Goal: Navigation & Orientation: Find specific page/section

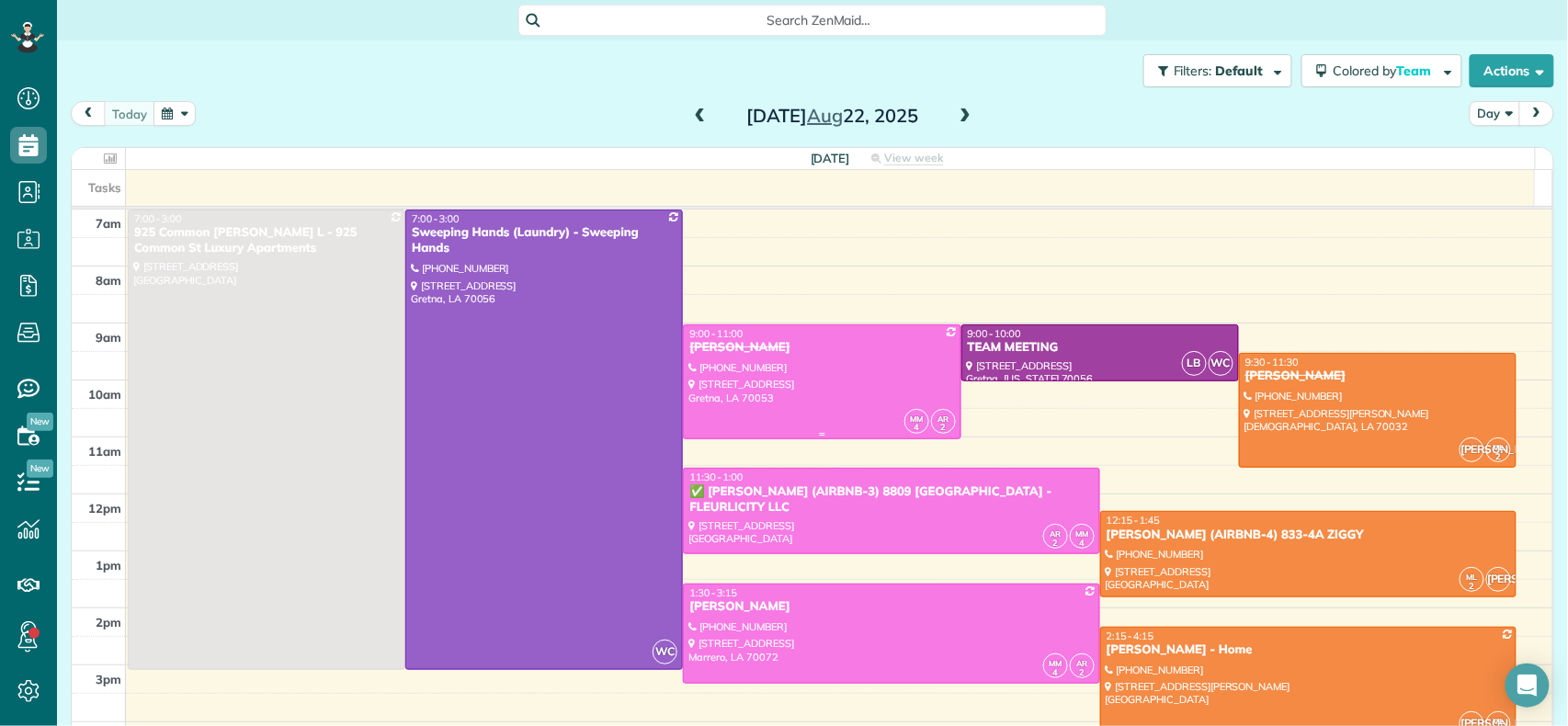
scroll to position [122, 0]
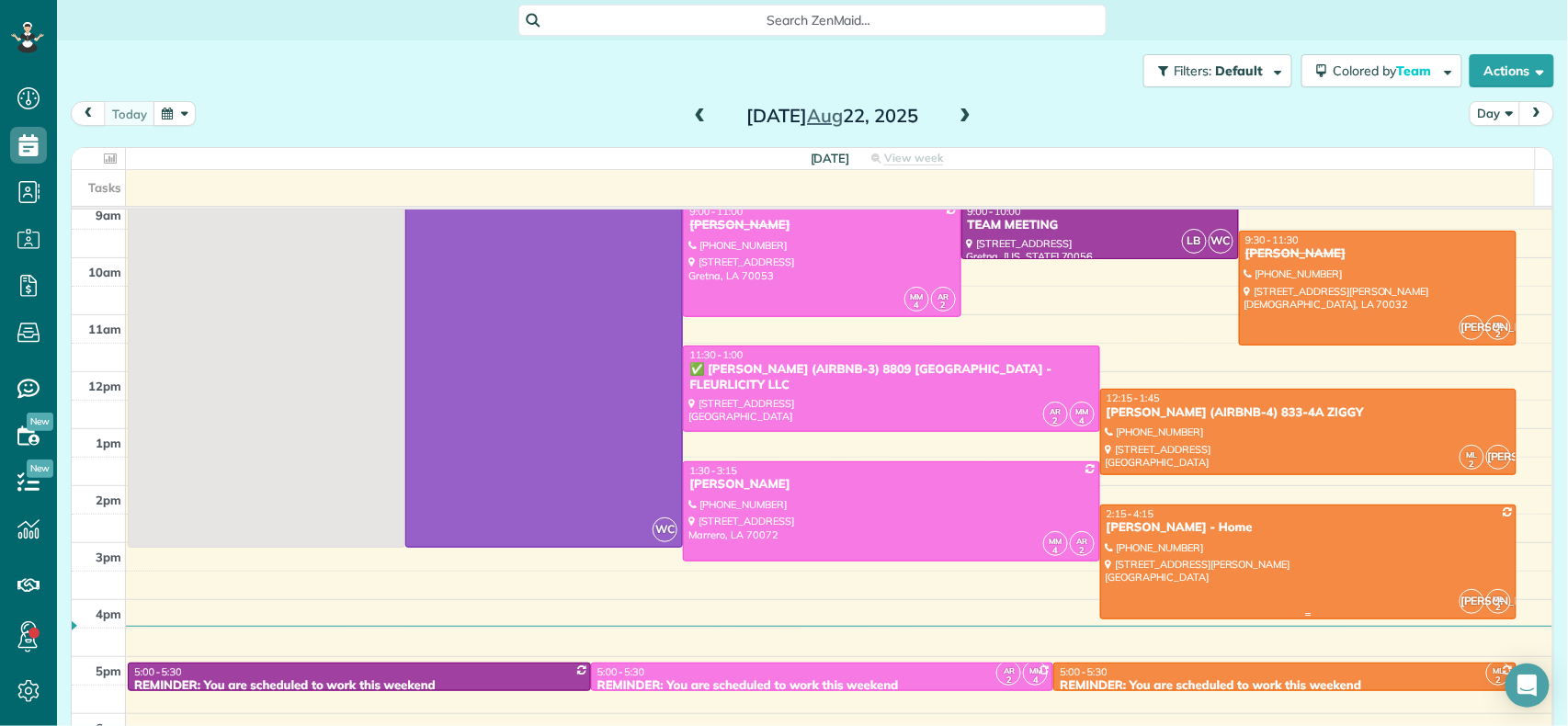
click at [1118, 567] on div at bounding box center [1308, 562] width 414 height 113
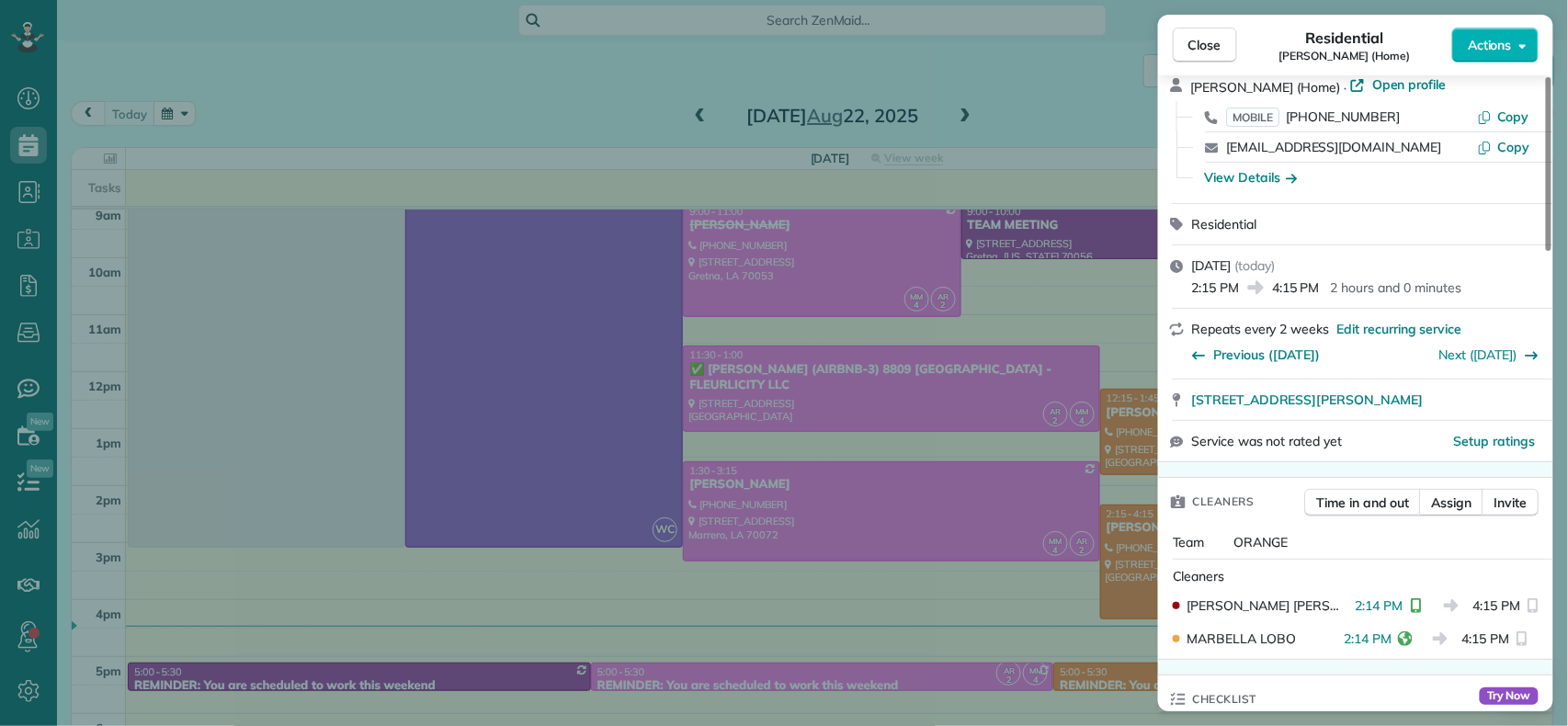
scroll to position [122, 0]
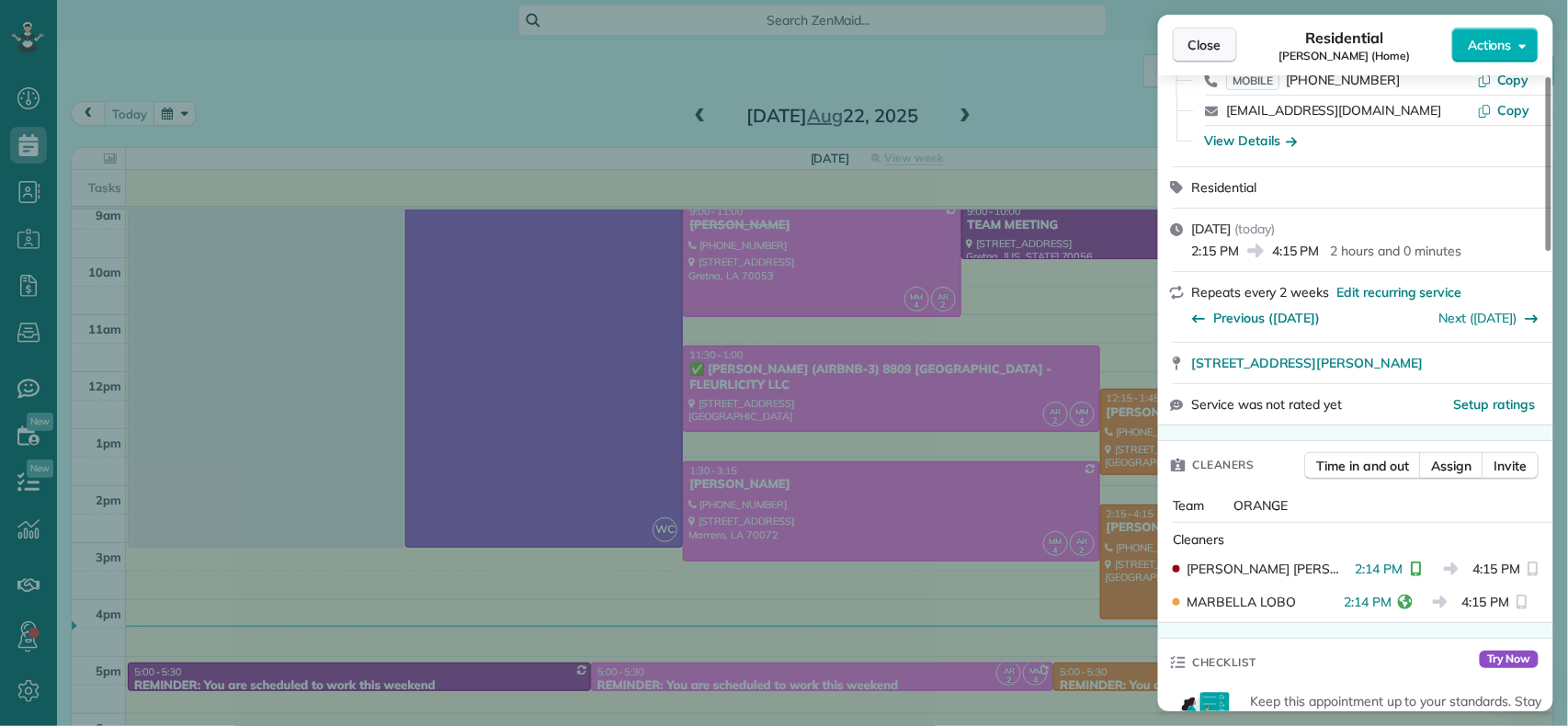
click at [1201, 48] on span "Close" at bounding box center [1205, 44] width 34 height 18
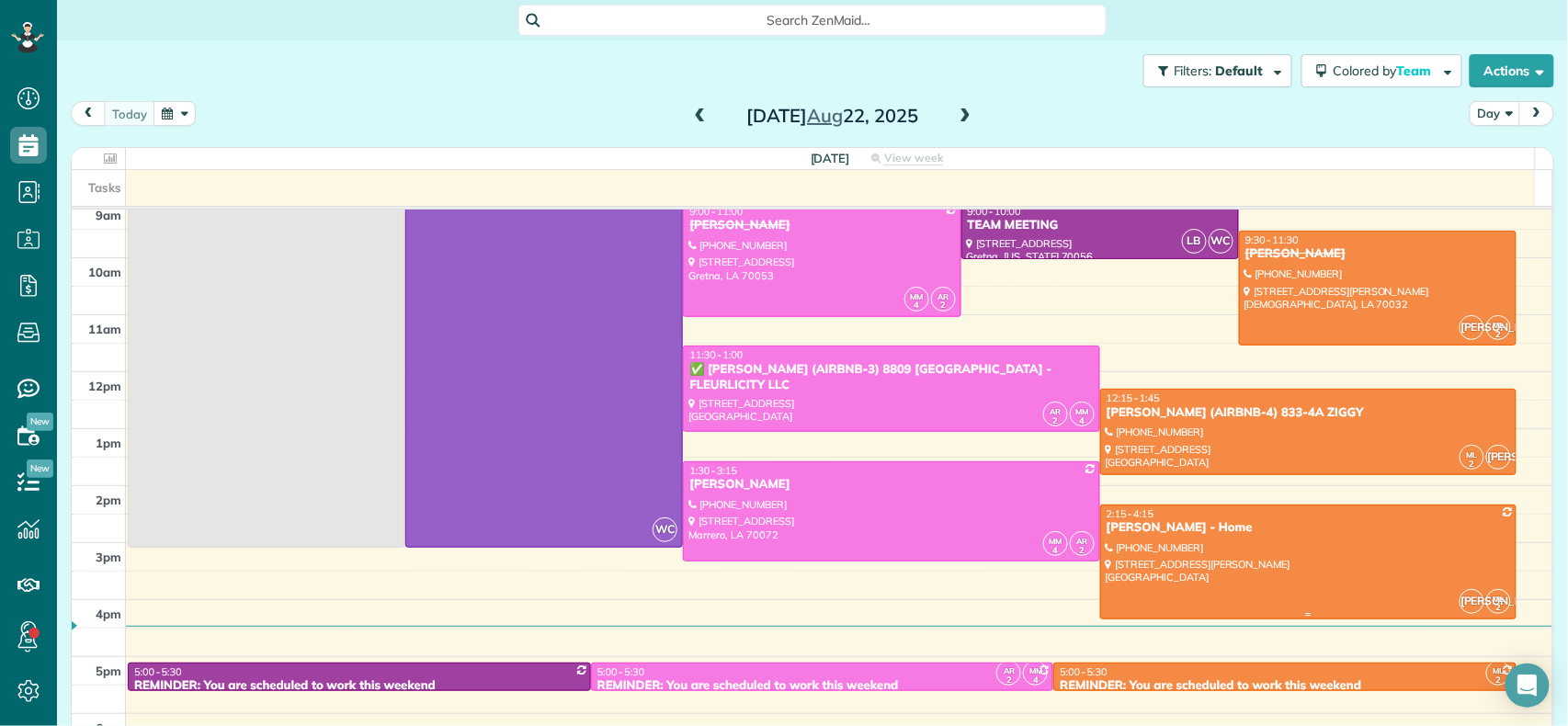
click at [1195, 544] on div at bounding box center [1308, 562] width 414 height 113
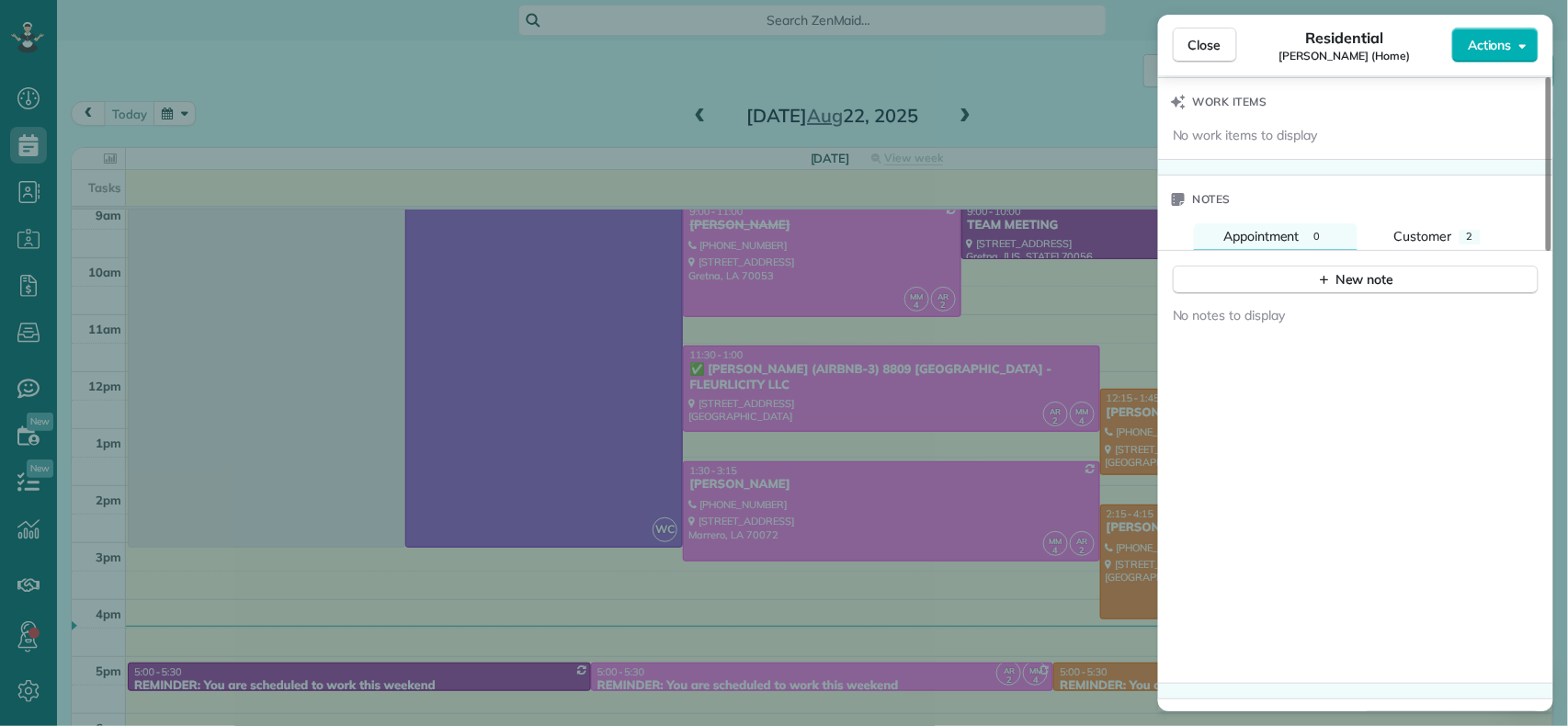
scroll to position [1602, 0]
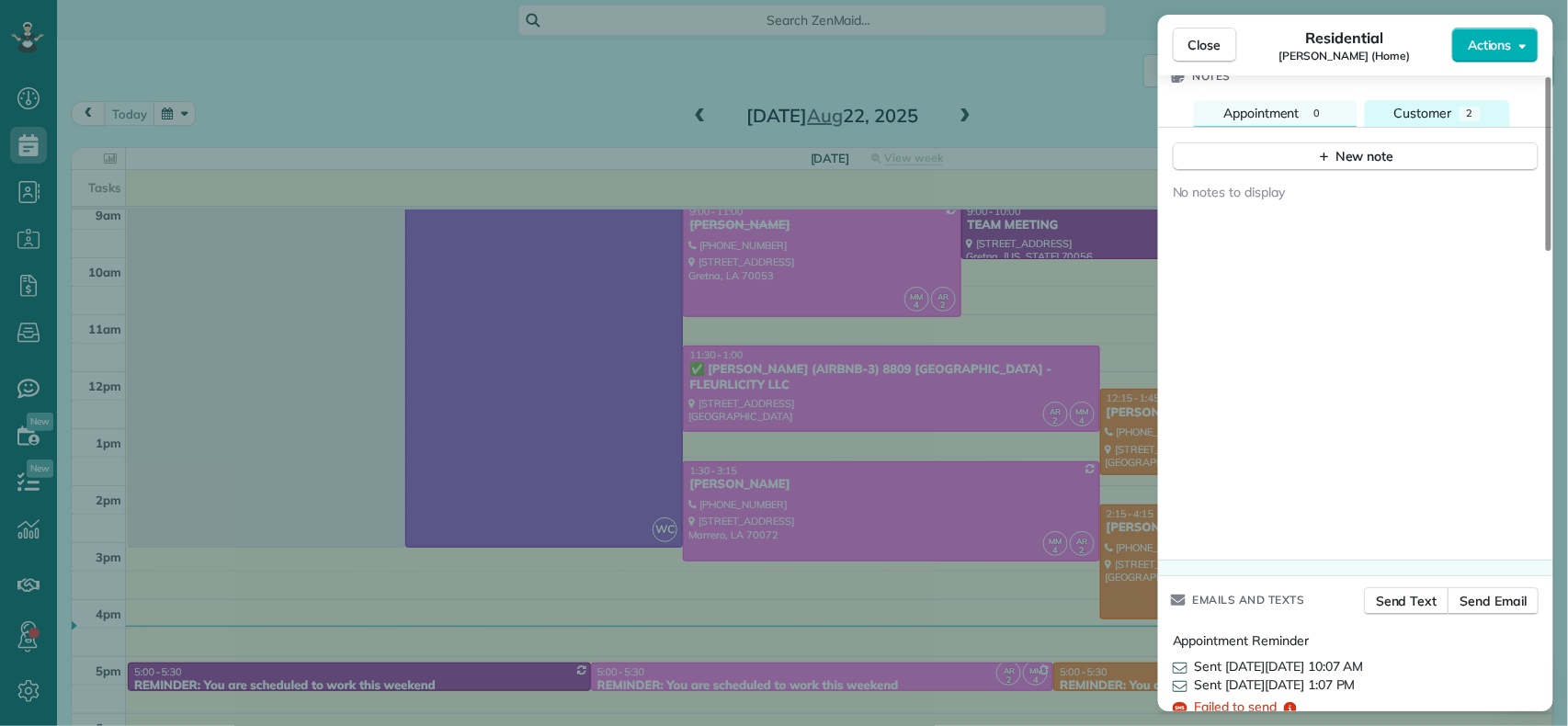
click at [1409, 114] on span "Customer" at bounding box center [1423, 112] width 58 height 16
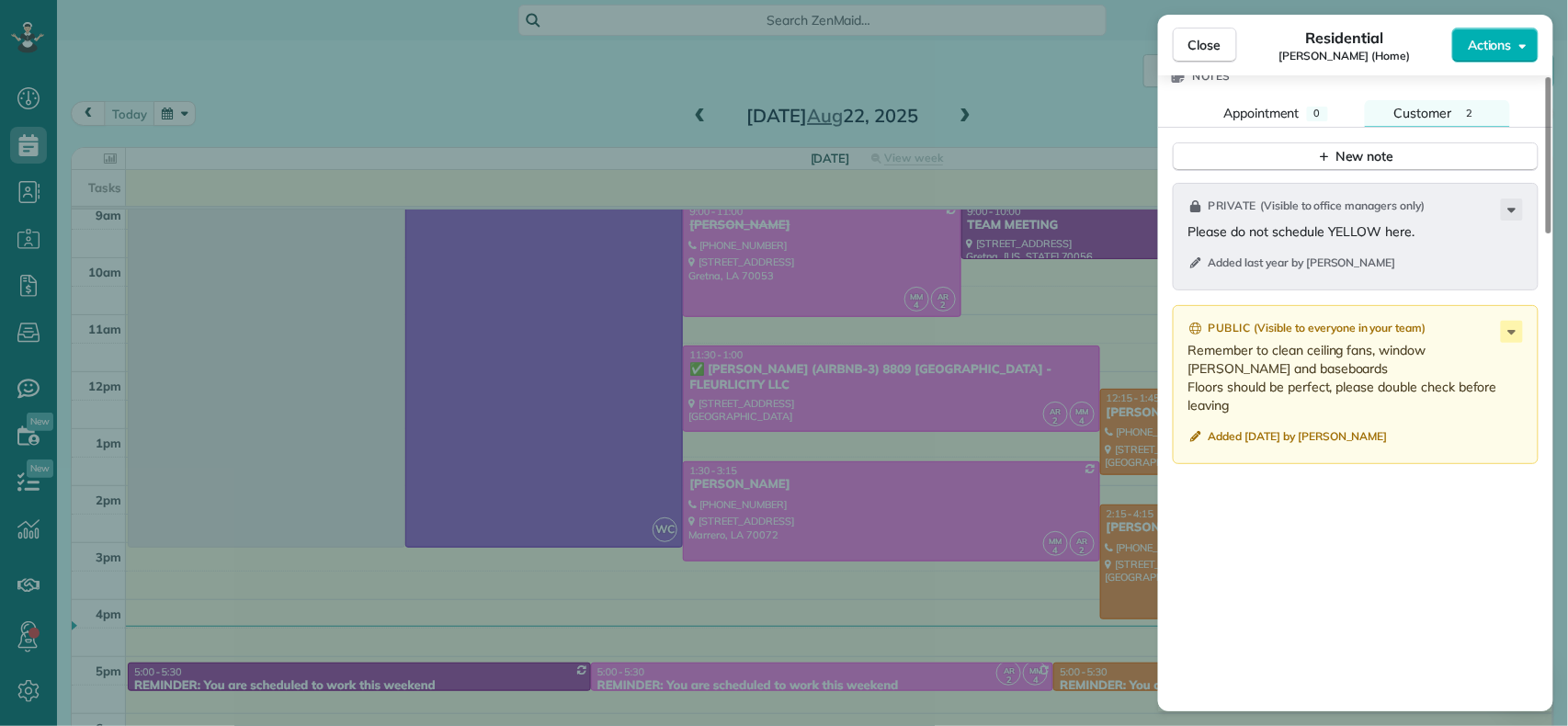
drag, startPoint x: 1204, startPoint y: 49, endPoint x: 1034, endPoint y: 237, distance: 253.5
click at [1203, 48] on span "Close" at bounding box center [1205, 44] width 34 height 18
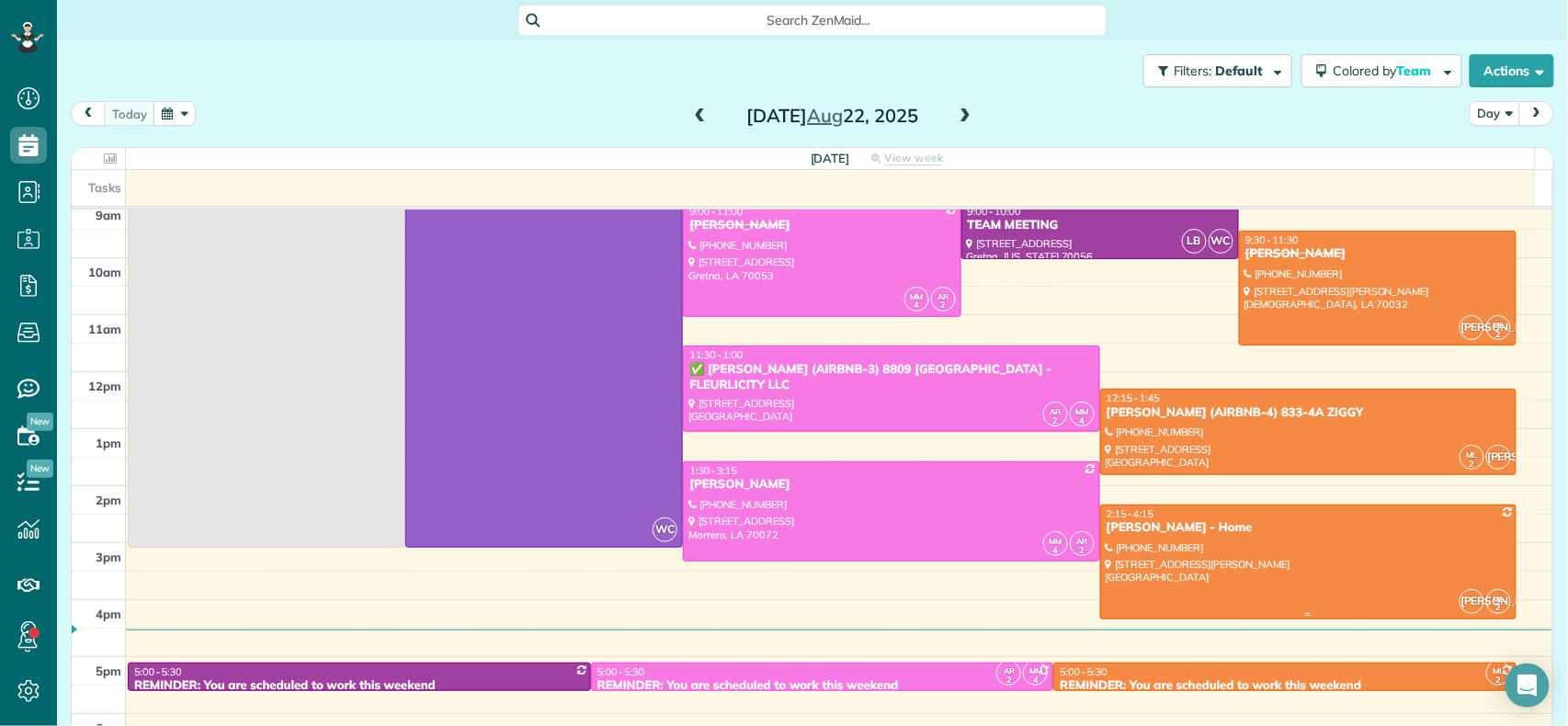
click at [1225, 531] on div "[PERSON_NAME] - Home" at bounding box center [1308, 528] width 406 height 15
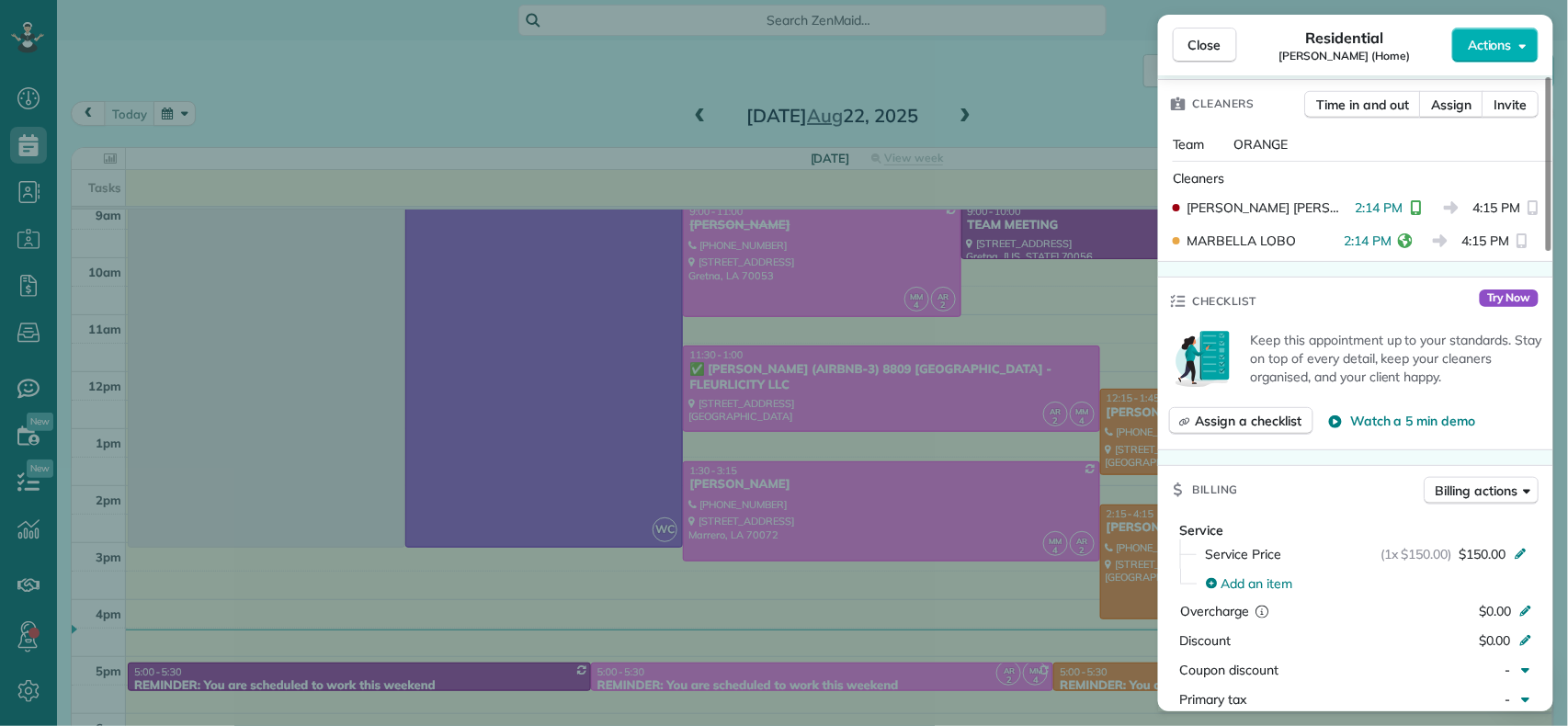
scroll to position [490, 0]
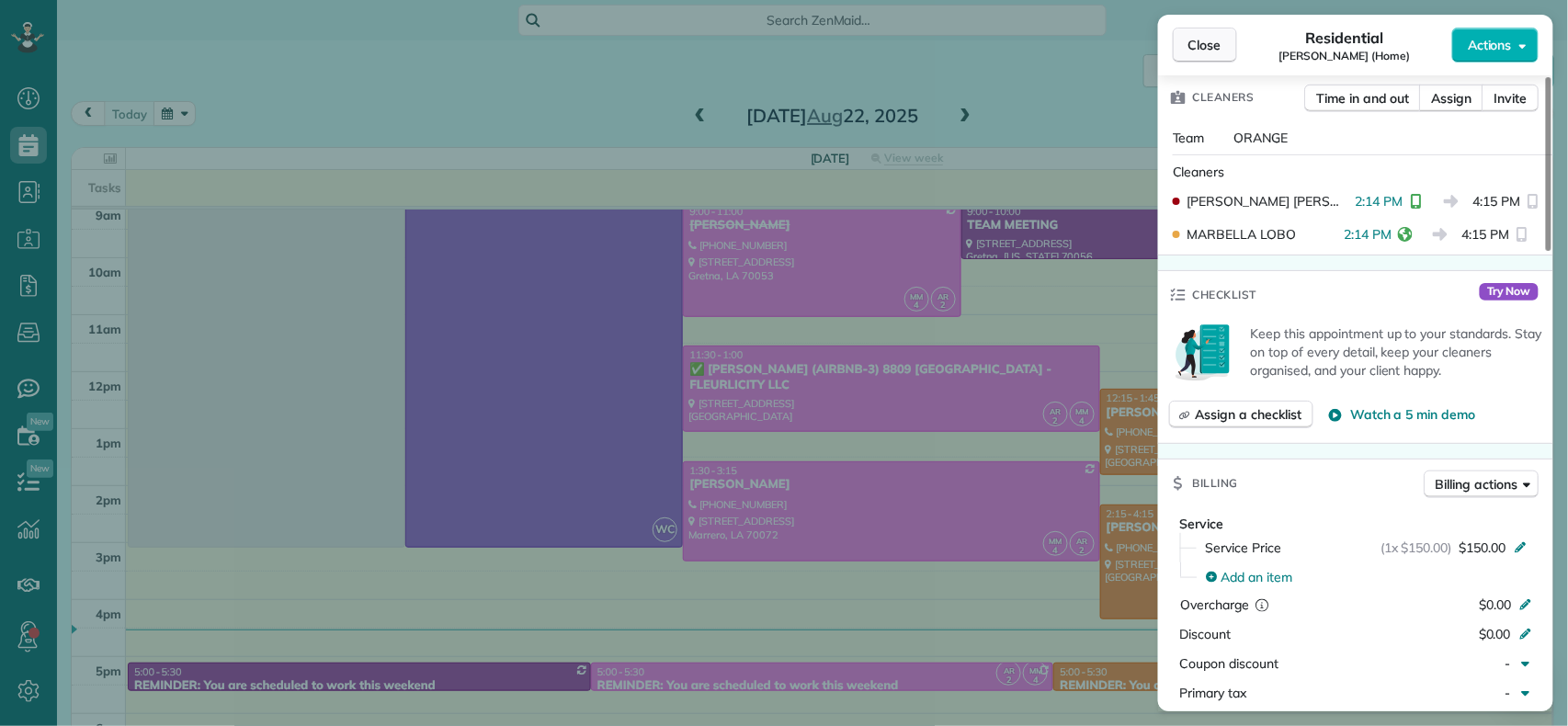
click at [1197, 46] on span "Close" at bounding box center [1205, 44] width 34 height 18
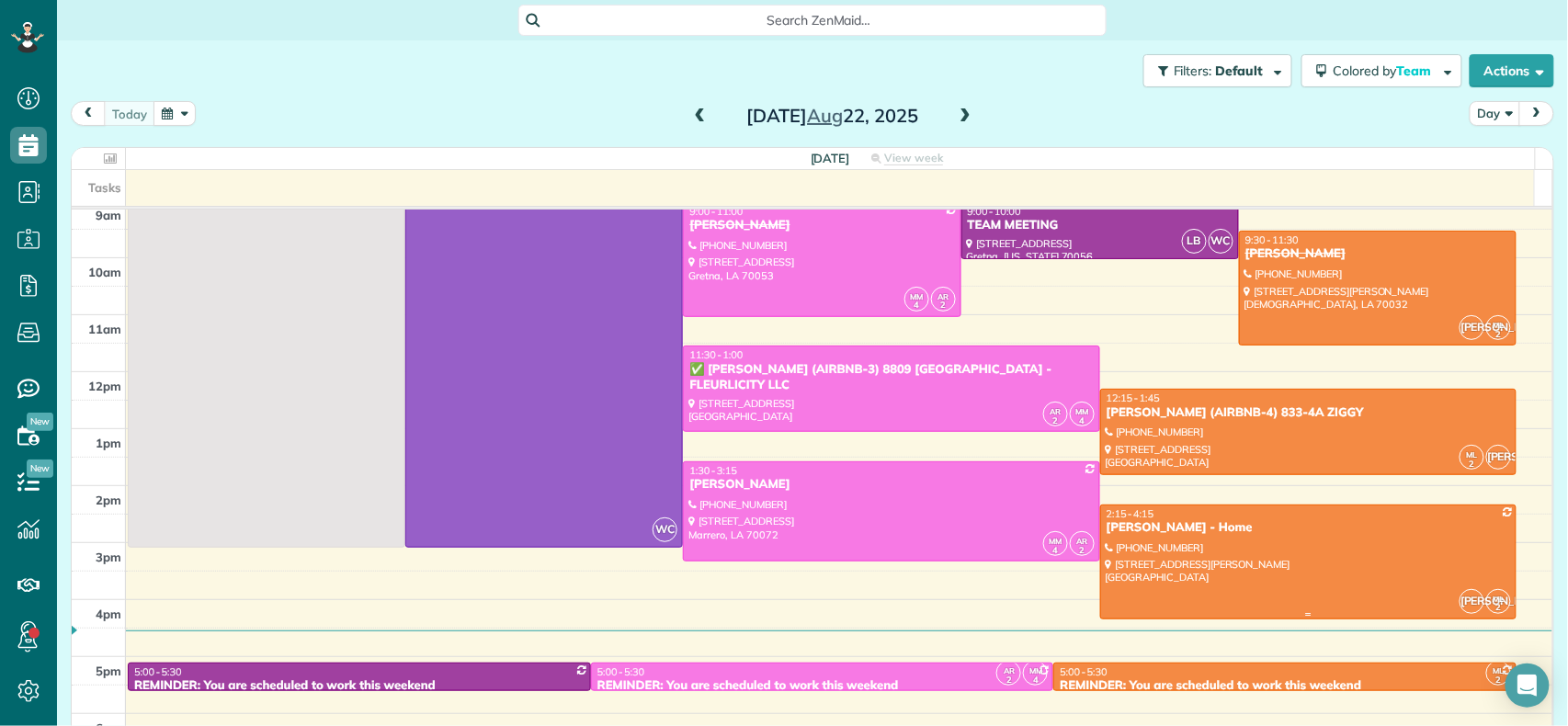
click at [1157, 556] on div at bounding box center [1308, 562] width 414 height 113
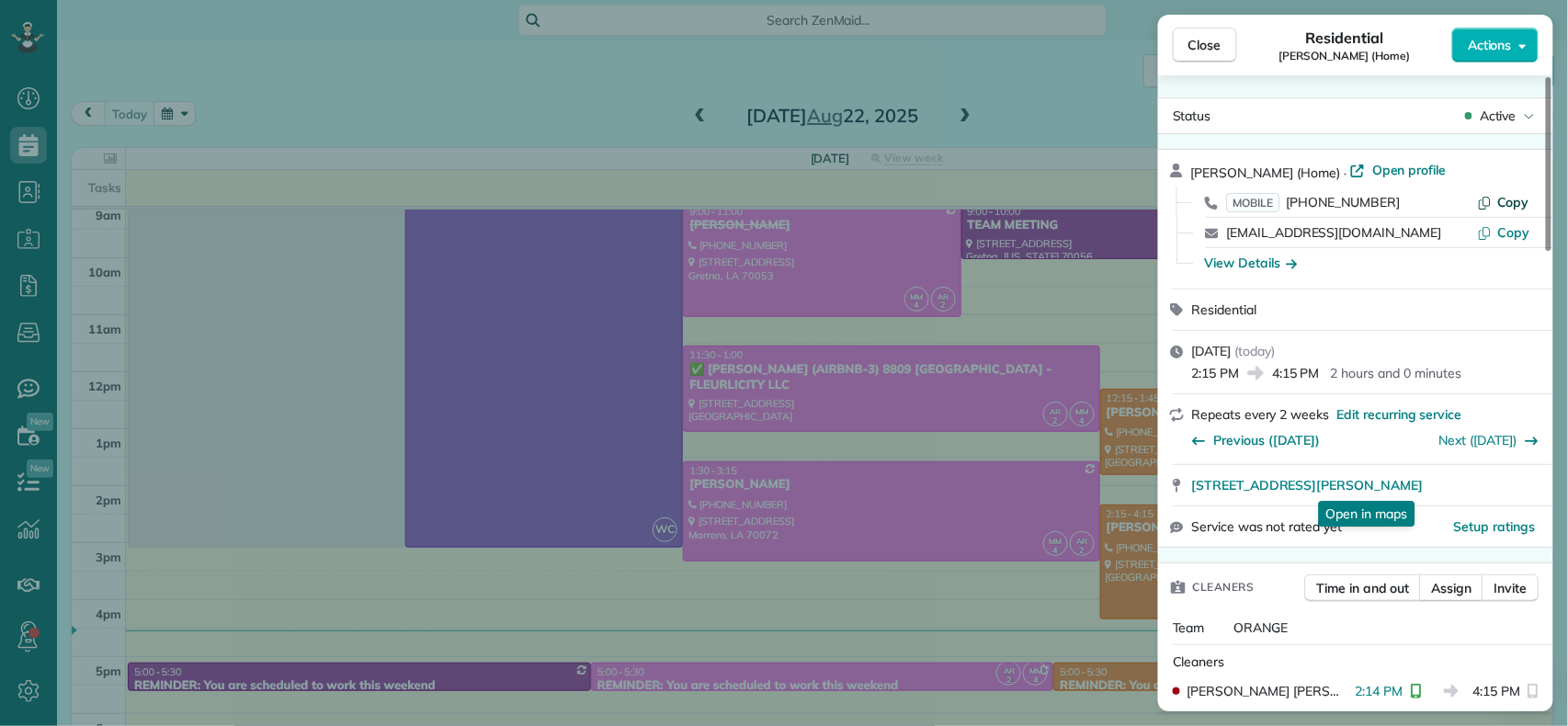
click at [1496, 202] on button "Copy" at bounding box center [1503, 201] width 53 height 18
click at [1217, 41] on span "Close" at bounding box center [1205, 44] width 34 height 18
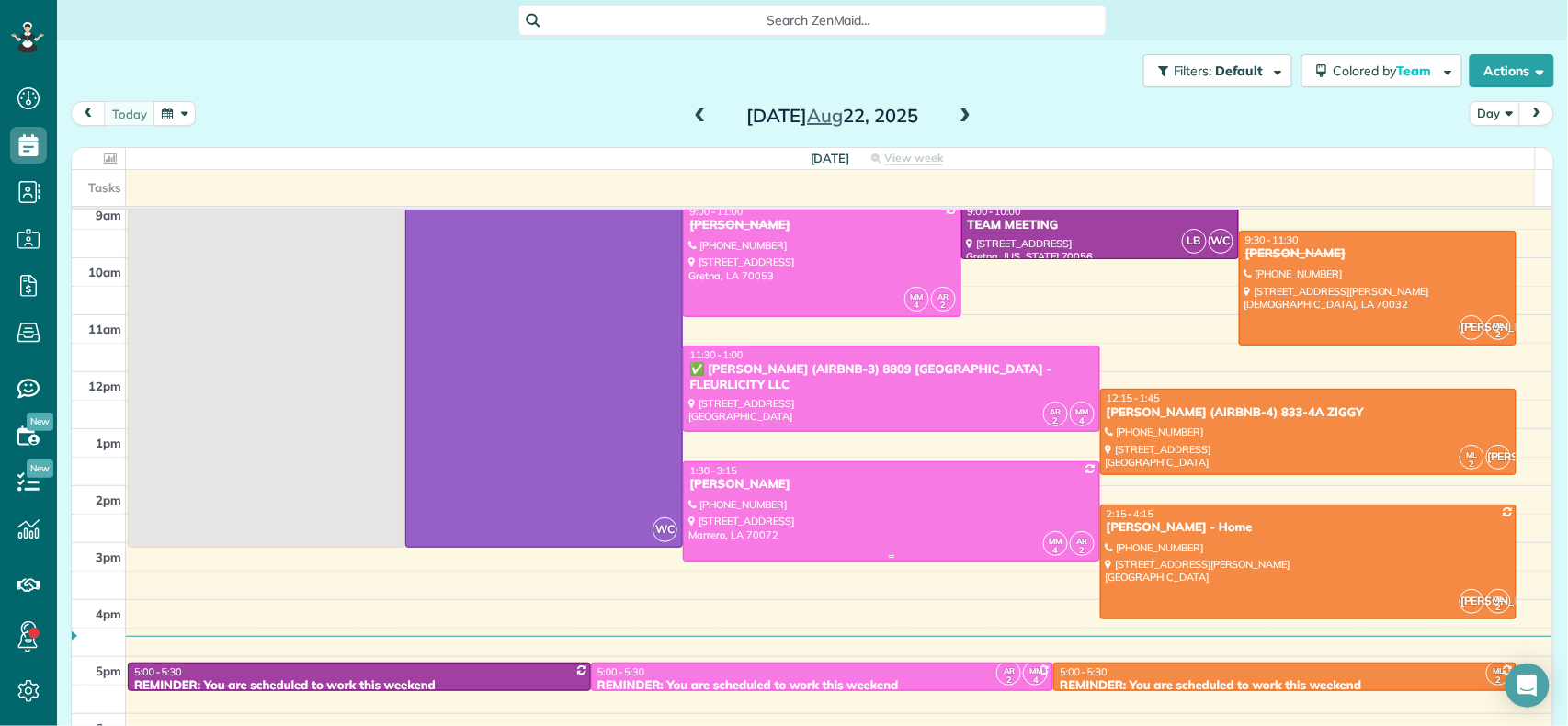
click at [875, 504] on div at bounding box center [891, 512] width 414 height 100
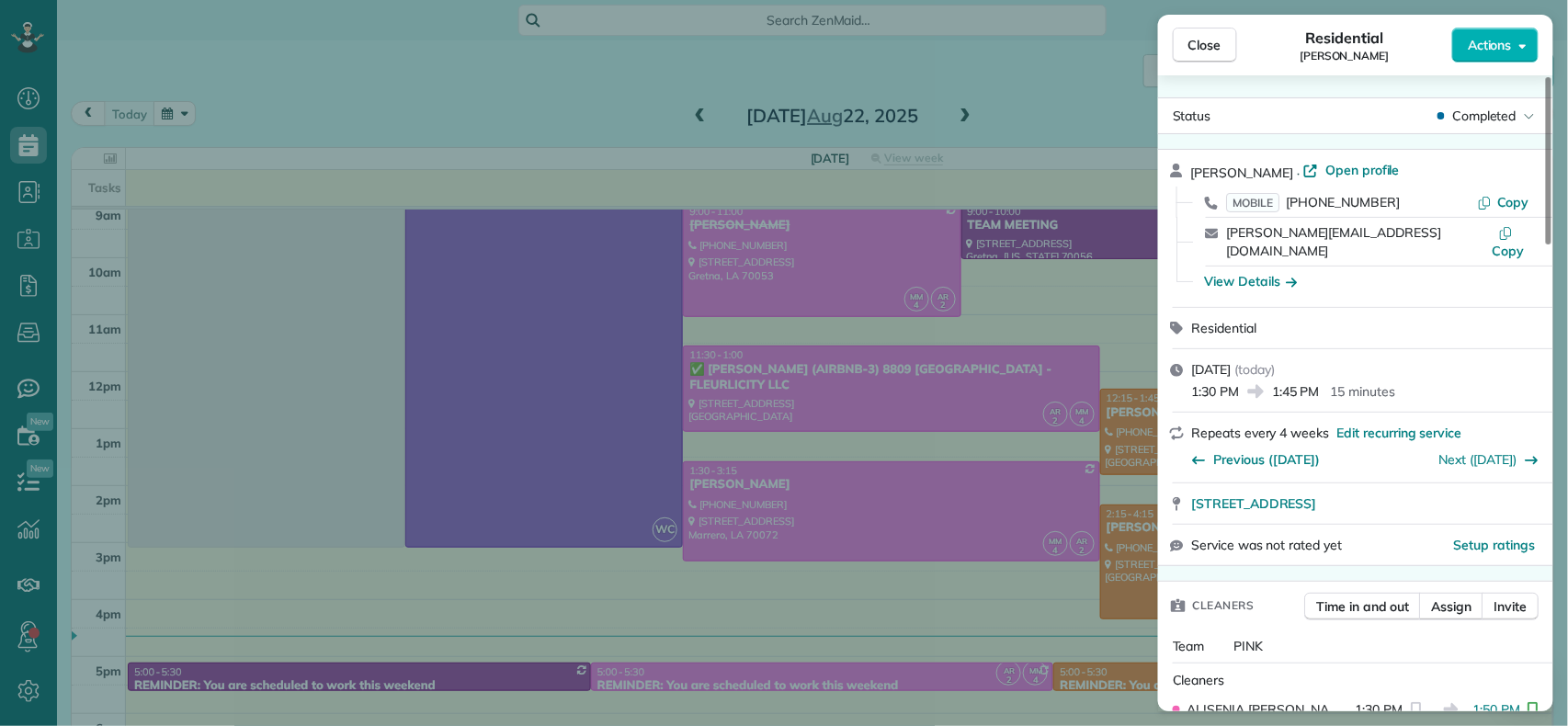
scroll to position [248, 0]
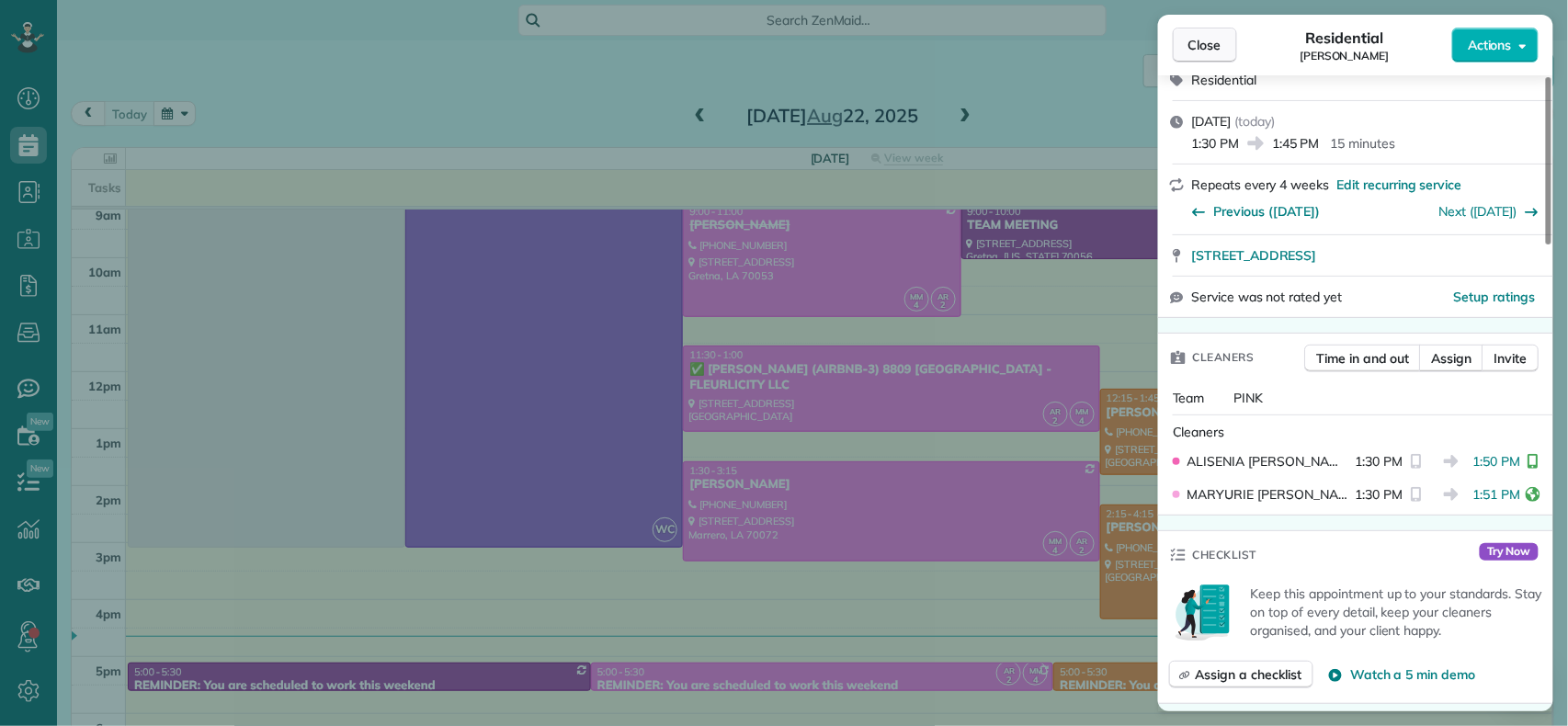
click at [1199, 44] on span "Close" at bounding box center [1205, 44] width 34 height 18
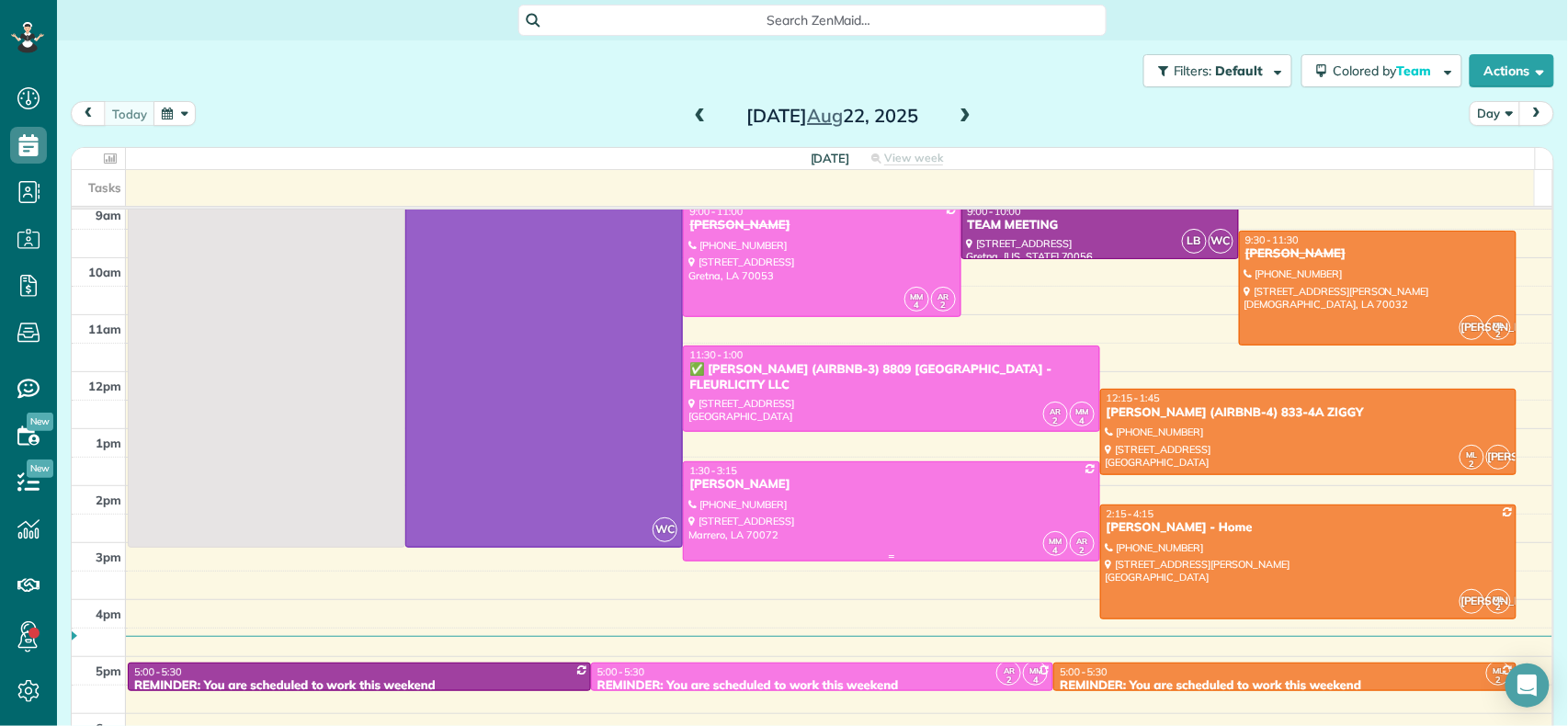
click at [750, 490] on div "[PERSON_NAME]" at bounding box center [891, 484] width 406 height 15
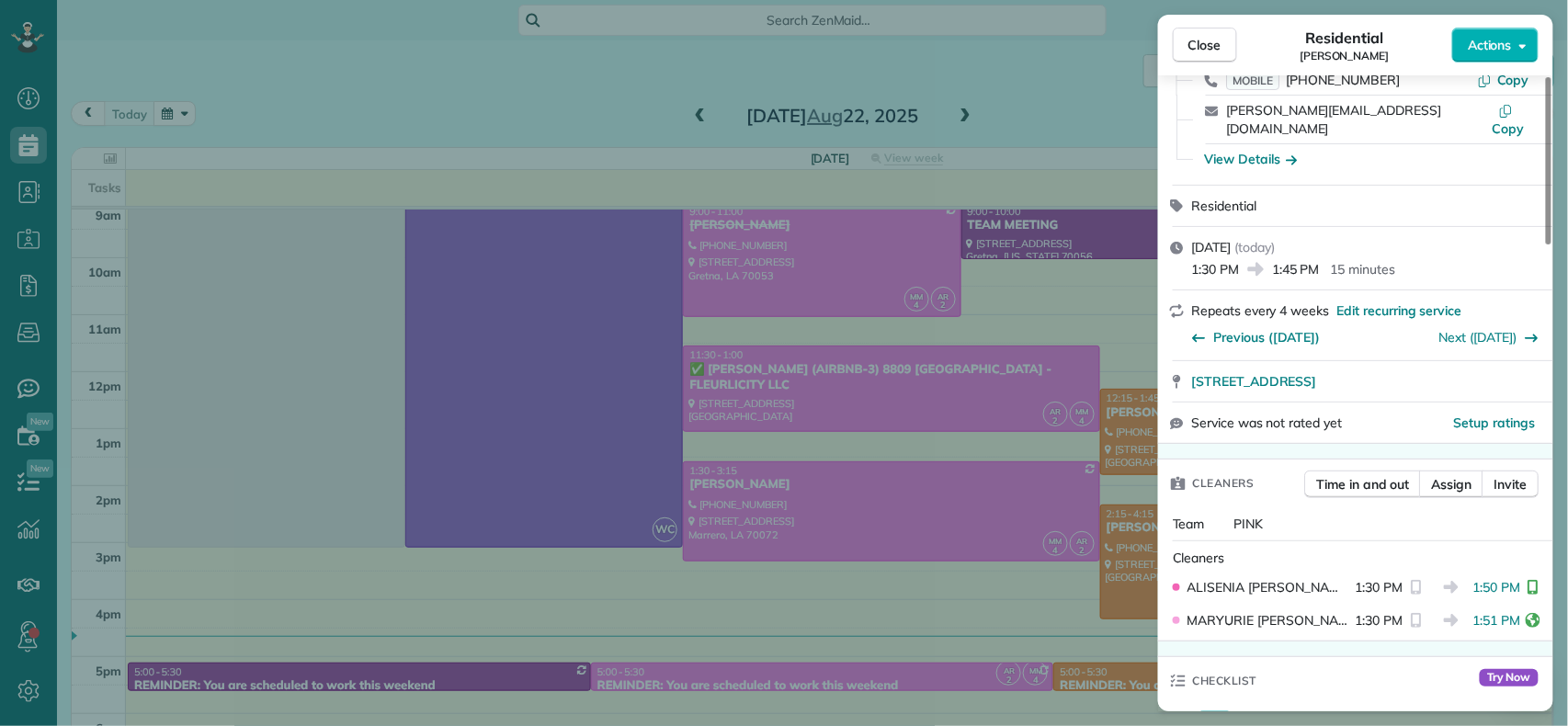
scroll to position [371, 0]
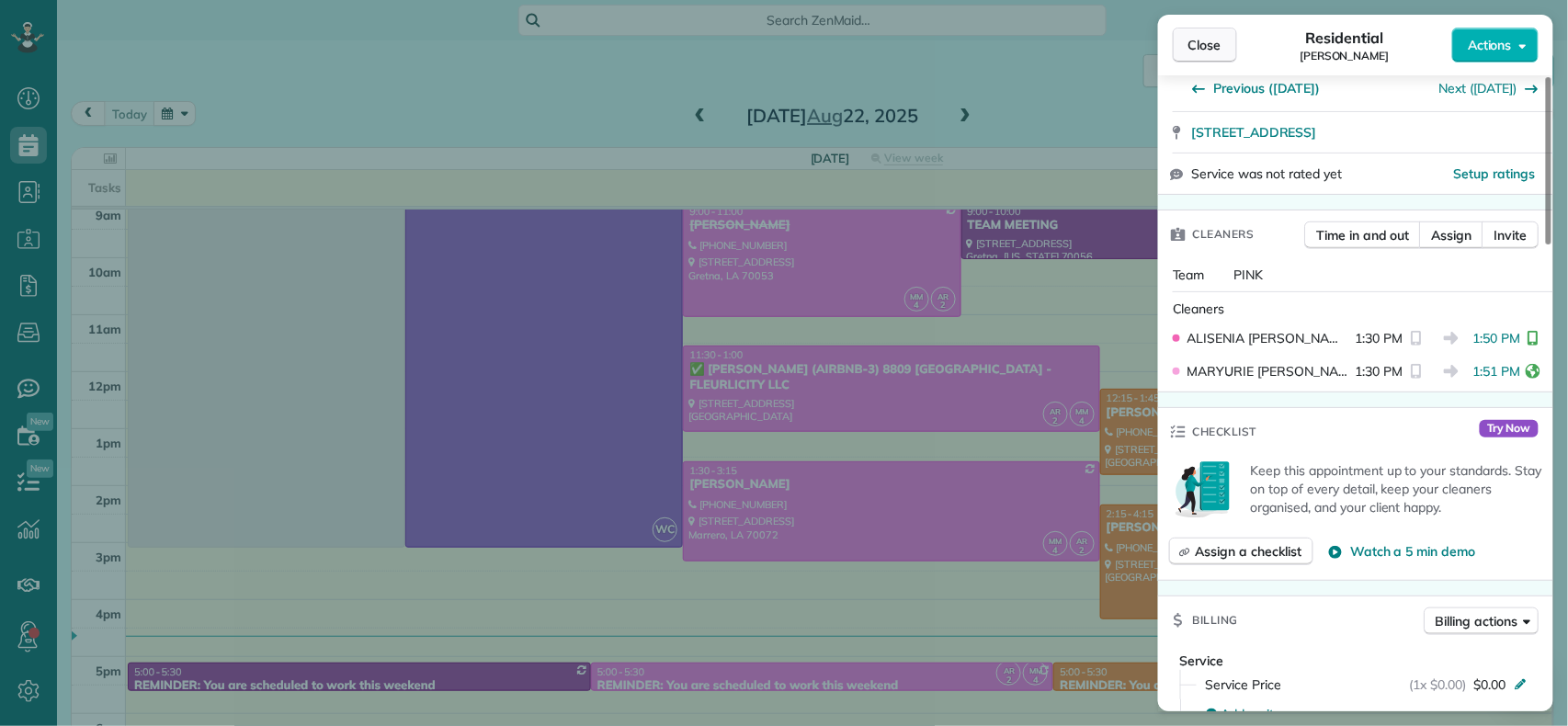
click at [1223, 50] on button "Close" at bounding box center [1205, 45] width 64 height 35
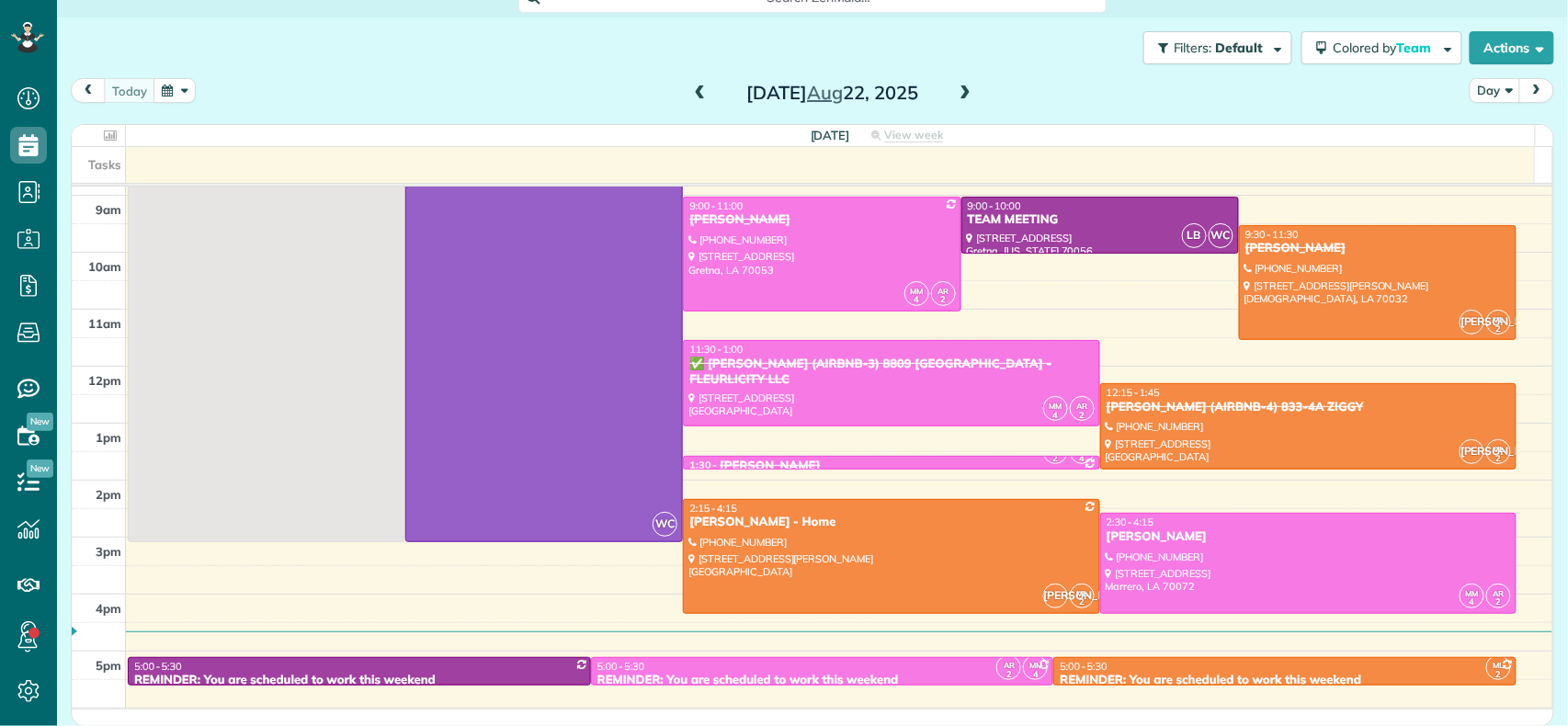
scroll to position [245, 0]
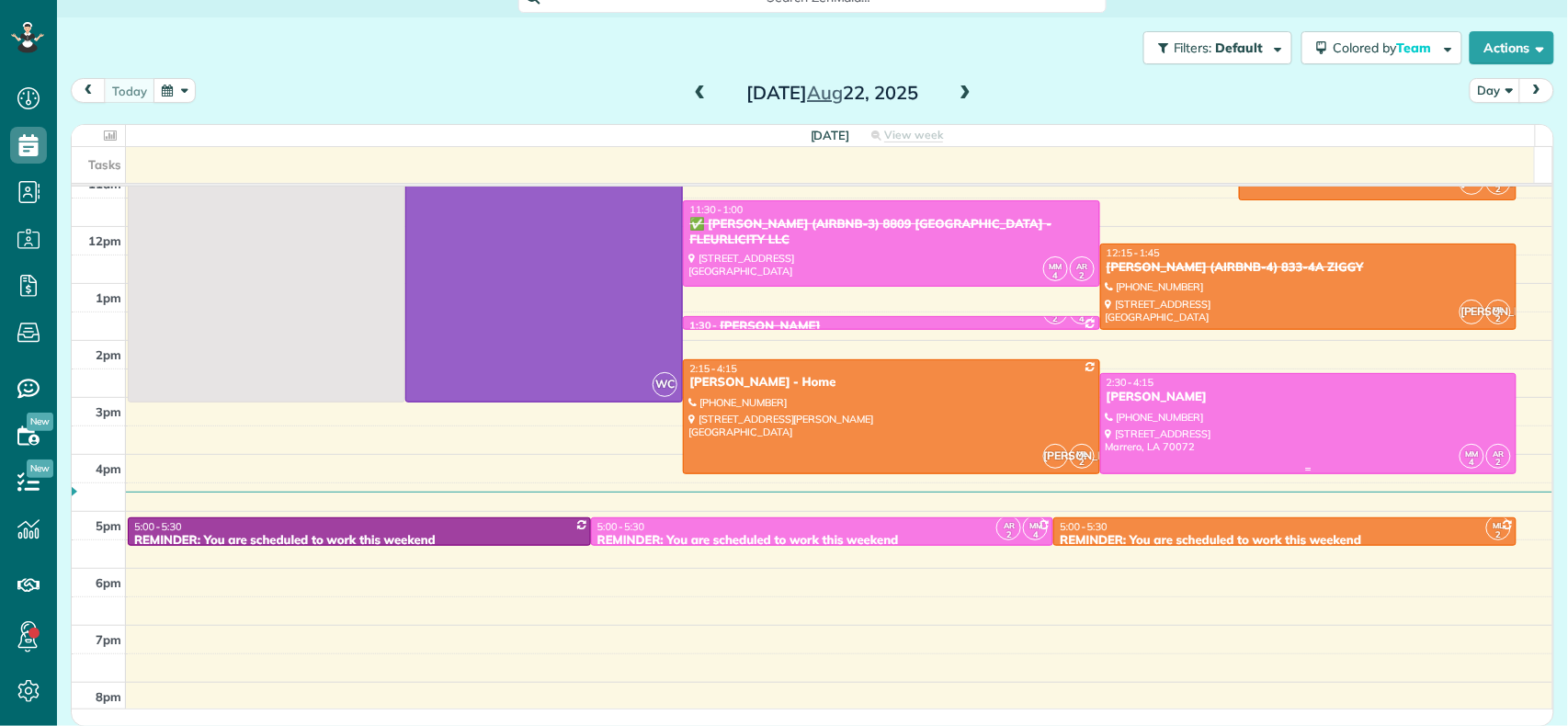
click at [1191, 406] on div at bounding box center [1308, 424] width 414 height 100
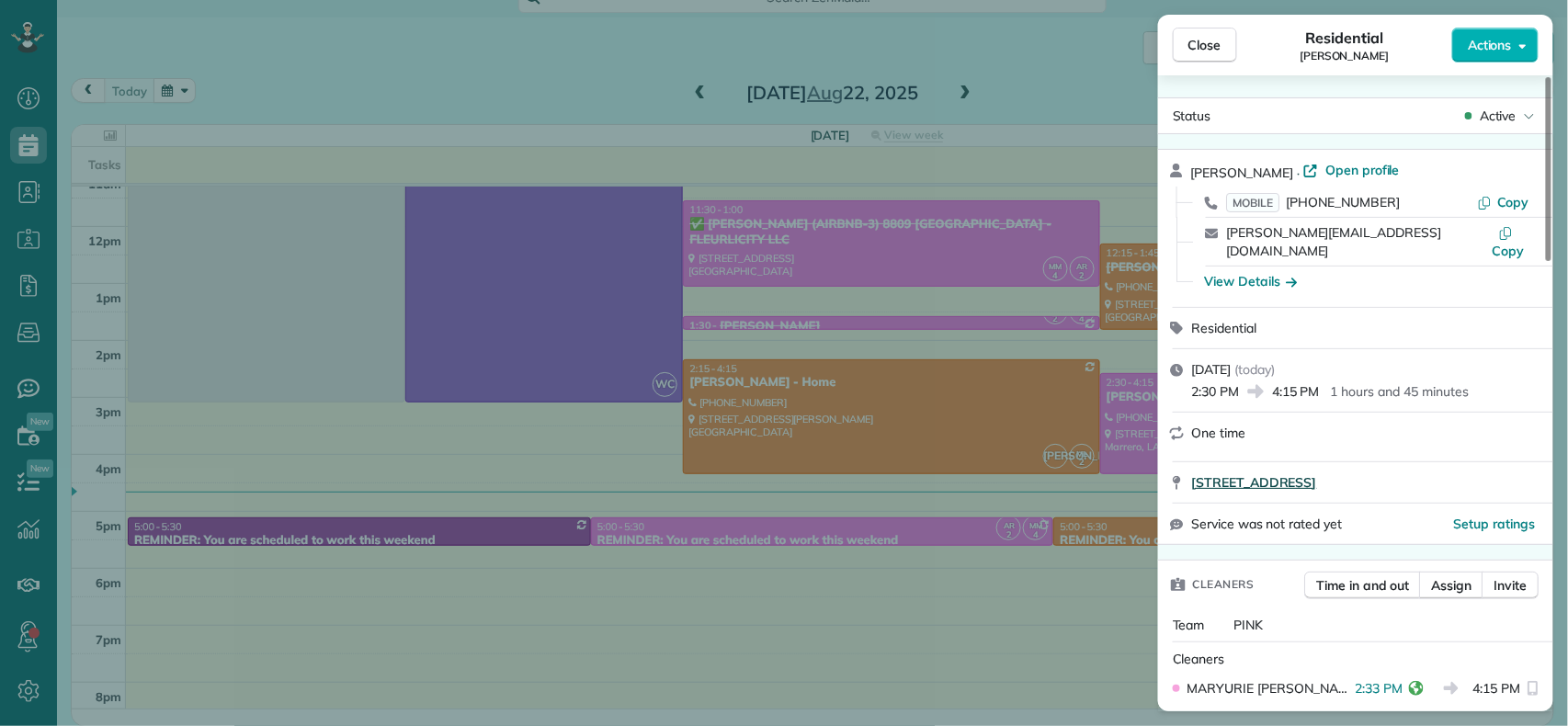
scroll to position [125, 0]
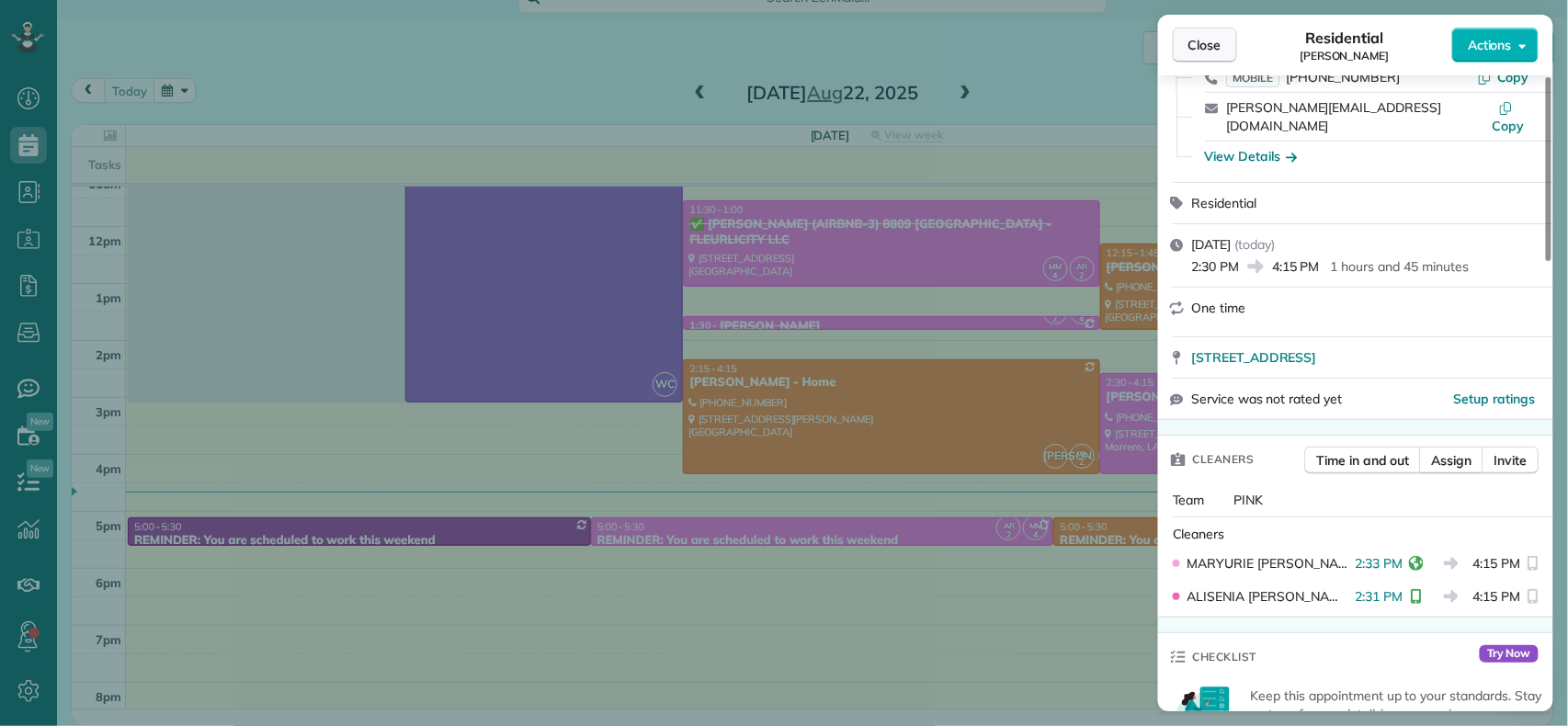
click at [1196, 40] on span "Close" at bounding box center [1205, 44] width 34 height 18
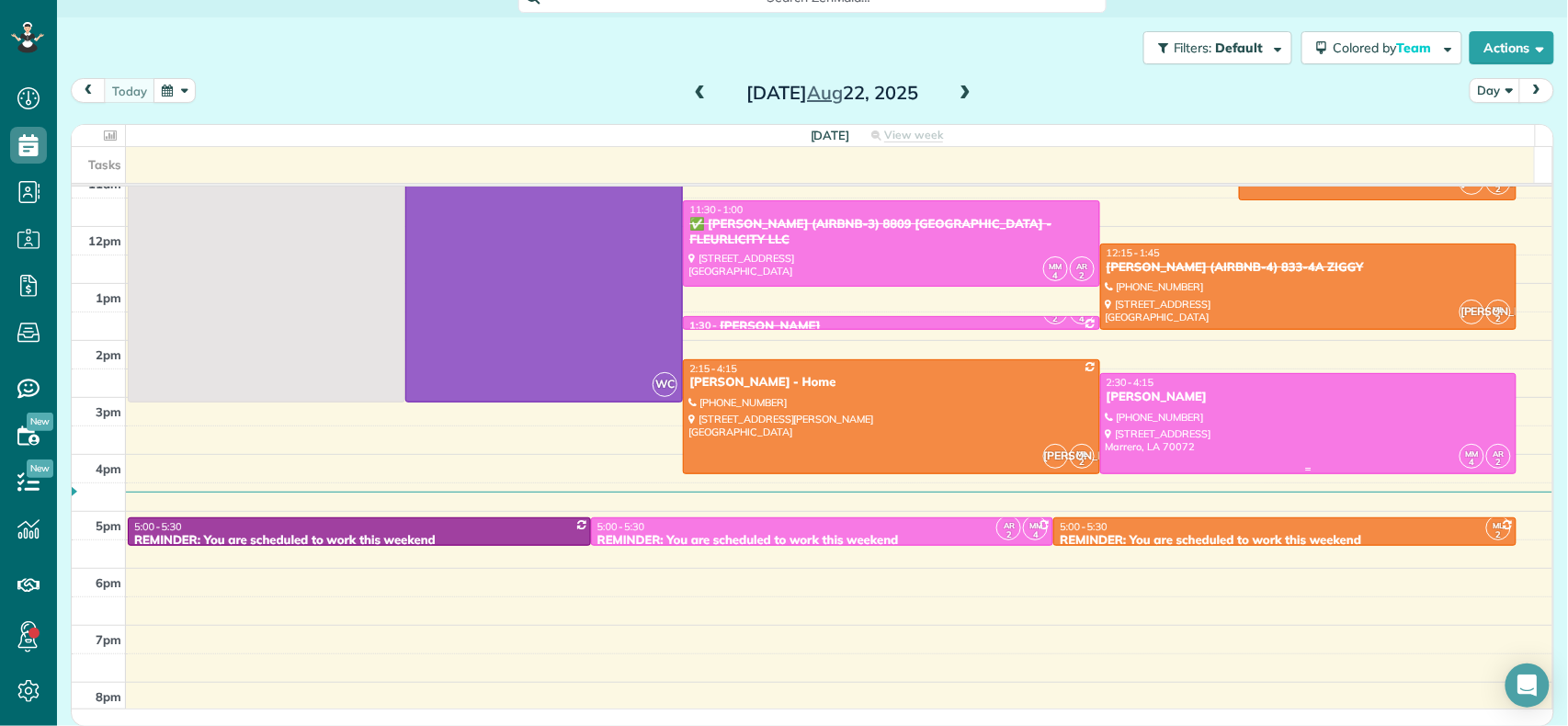
click at [1199, 398] on div "[PERSON_NAME]" at bounding box center [1308, 397] width 406 height 15
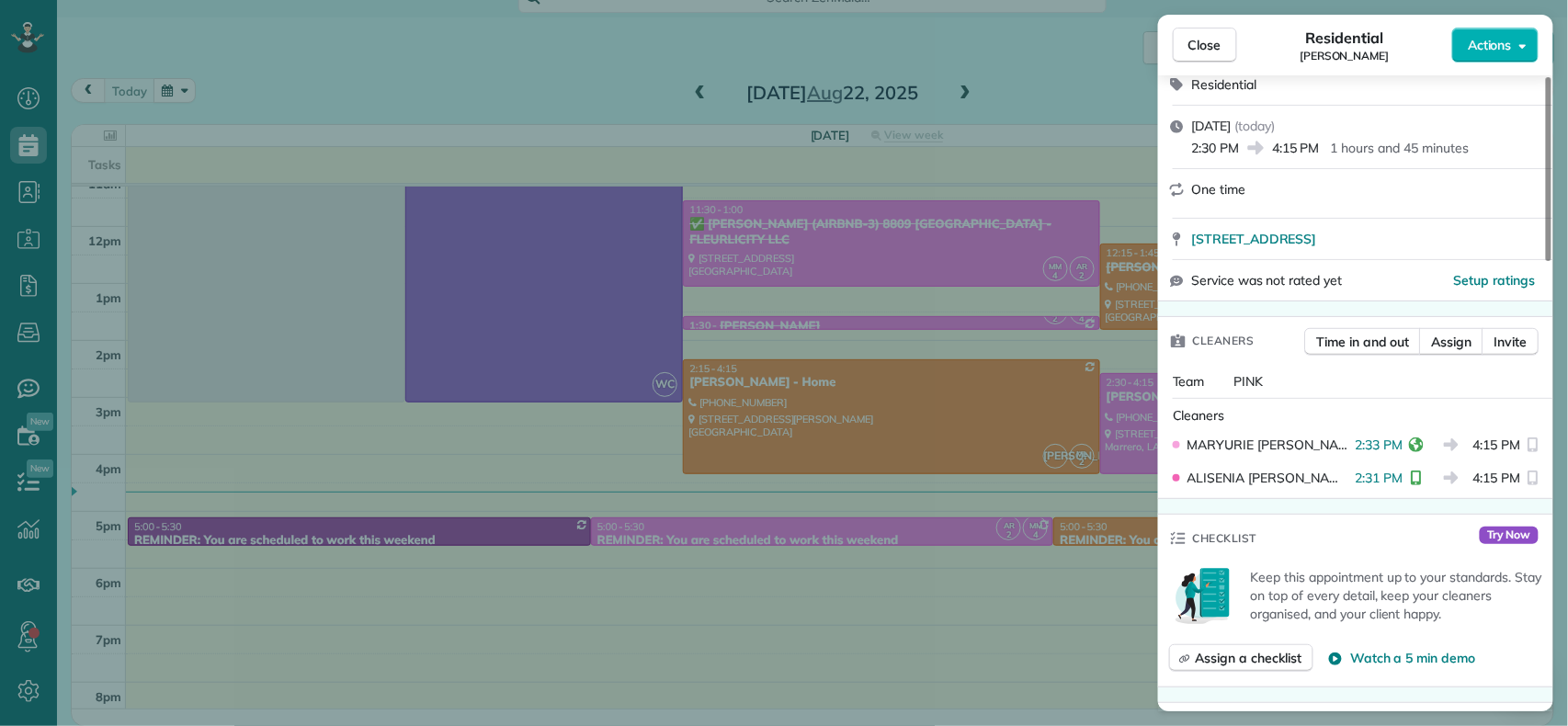
scroll to position [245, 0]
click at [1207, 50] on span "Close" at bounding box center [1205, 44] width 34 height 18
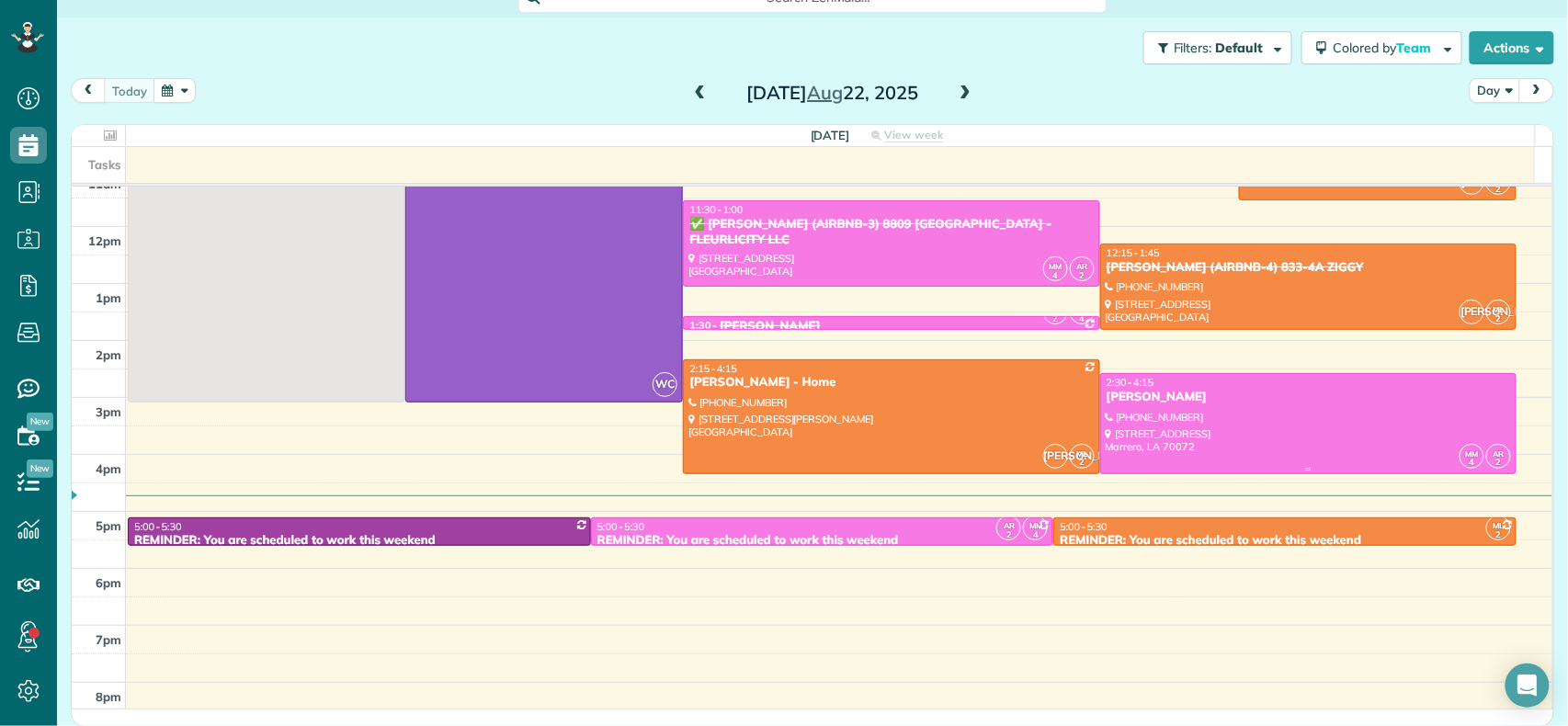
click at [1349, 429] on div at bounding box center [1308, 424] width 414 height 100
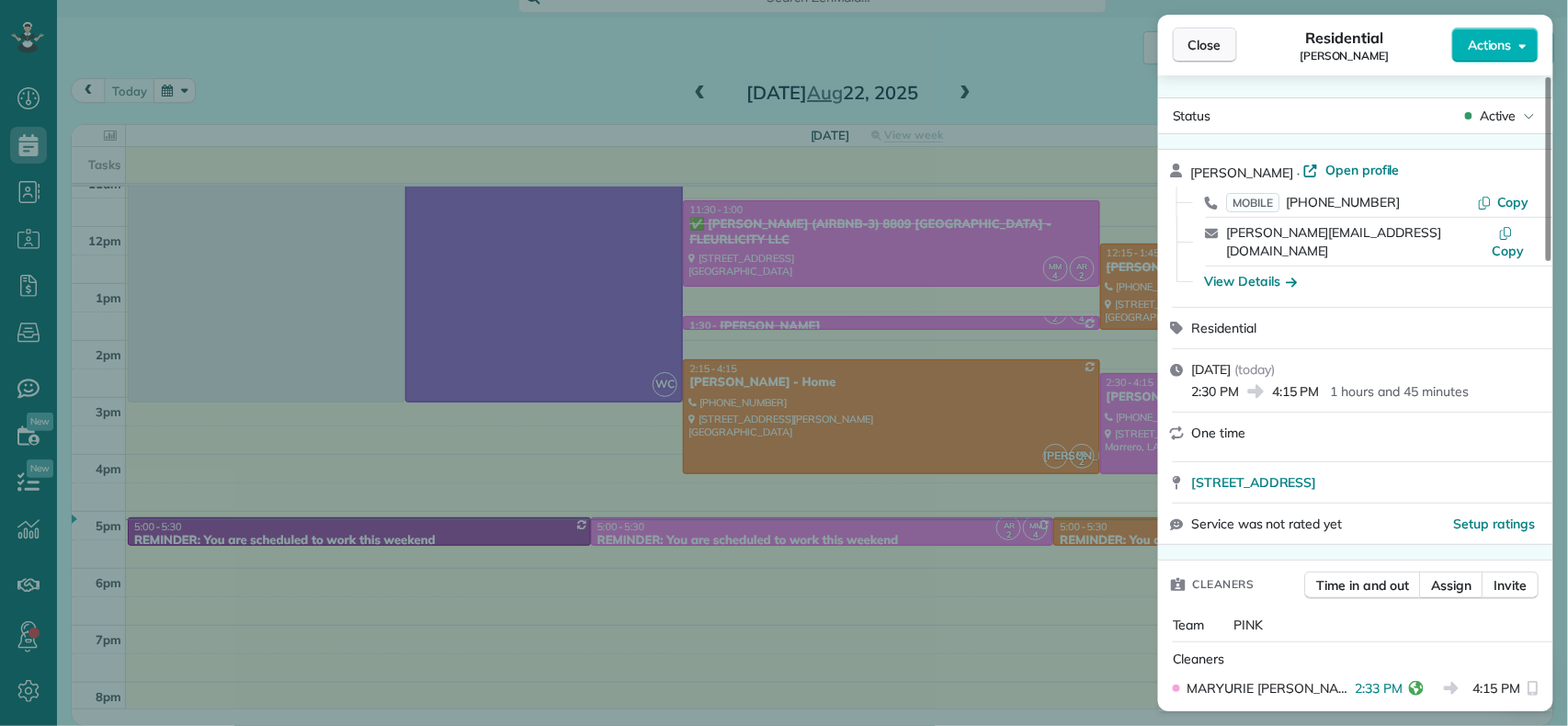
click at [1192, 48] on span "Close" at bounding box center [1205, 44] width 34 height 18
